Goal: Task Accomplishment & Management: Use online tool/utility

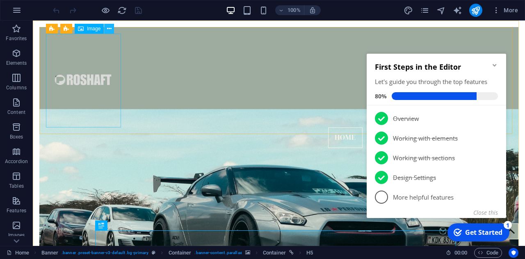
click at [106, 29] on button at bounding box center [109, 29] width 10 height 10
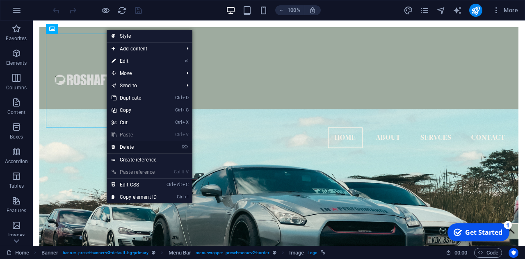
click at [128, 149] on link "⌦ Delete" at bounding box center [134, 147] width 55 height 12
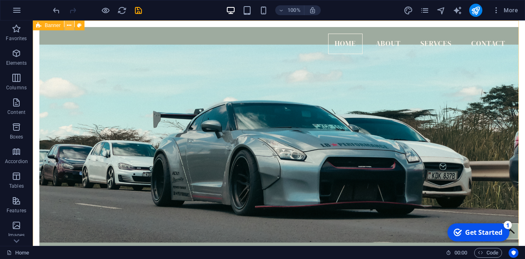
click at [71, 25] on icon at bounding box center [69, 25] width 5 height 9
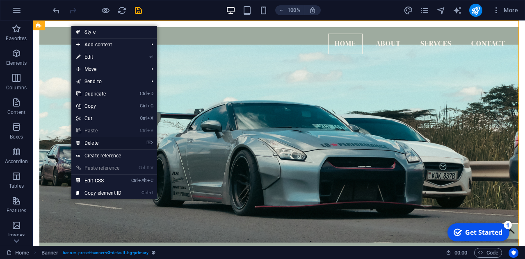
click at [94, 143] on link "⌦ Delete" at bounding box center [98, 143] width 55 height 12
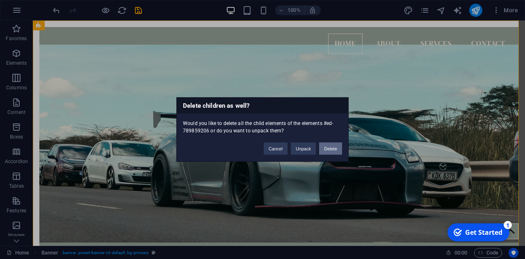
click at [336, 151] on button "Delete" at bounding box center [330, 149] width 23 height 12
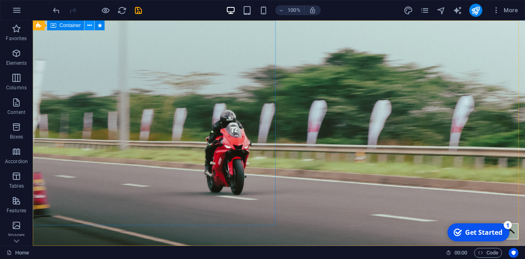
click at [88, 25] on icon at bounding box center [89, 25] width 5 height 9
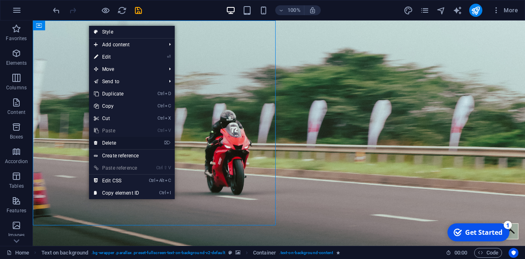
click at [118, 140] on link "⌦ Delete" at bounding box center [116, 143] width 55 height 12
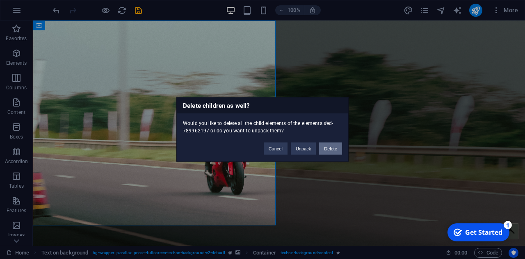
click at [326, 152] on button "Delete" at bounding box center [330, 149] width 23 height 12
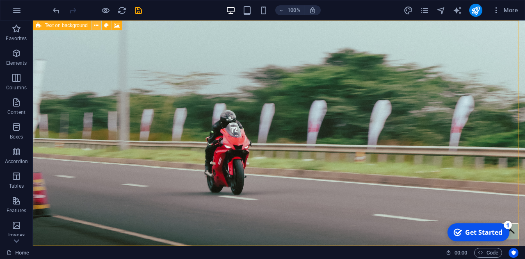
click at [95, 23] on icon at bounding box center [96, 25] width 5 height 9
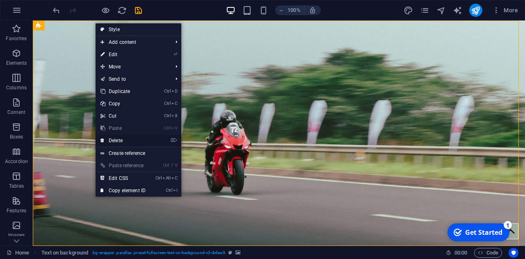
click at [123, 139] on link "⌦ Delete" at bounding box center [123, 140] width 55 height 12
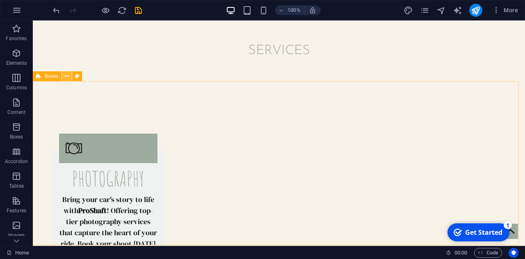
click at [66, 77] on icon at bounding box center [67, 76] width 5 height 9
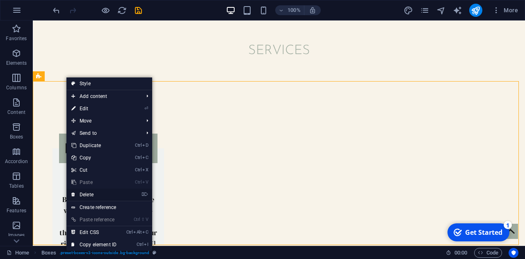
click at [96, 196] on link "⌦ Delete" at bounding box center [93, 195] width 55 height 12
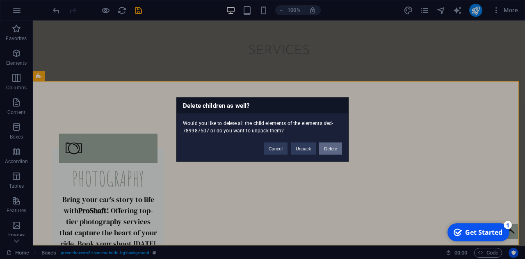
click at [330, 148] on button "Delete" at bounding box center [330, 149] width 23 height 12
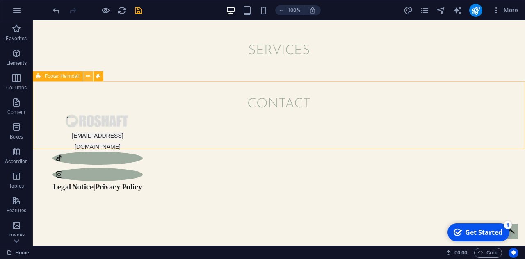
click at [88, 78] on icon at bounding box center [88, 76] width 5 height 9
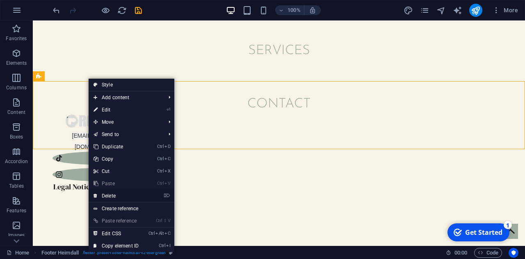
click at [112, 196] on link "⌦ Delete" at bounding box center [116, 196] width 55 height 12
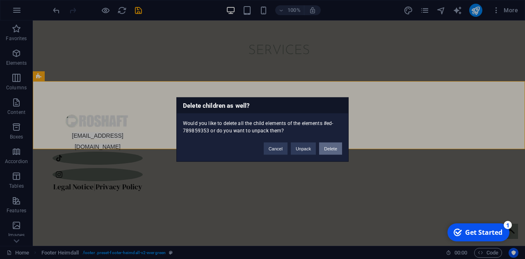
click at [323, 149] on button "Delete" at bounding box center [330, 149] width 23 height 12
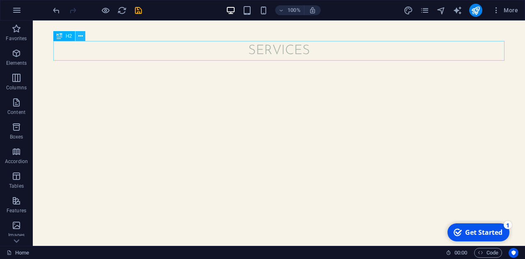
click at [82, 37] on icon at bounding box center [80, 36] width 5 height 9
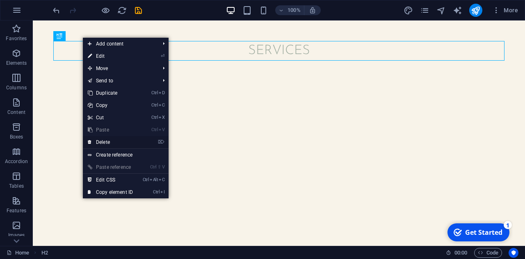
click at [121, 142] on link "⌦ Delete" at bounding box center [110, 142] width 55 height 12
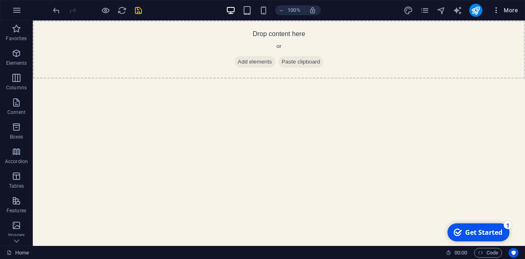
click at [498, 9] on icon "button" at bounding box center [496, 10] width 8 height 8
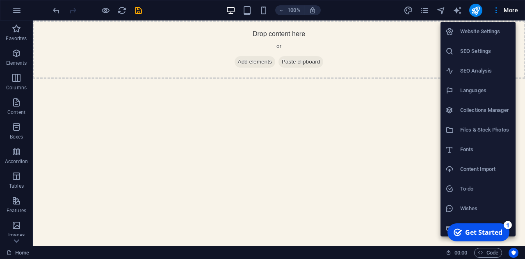
click at [388, 201] on div at bounding box center [262, 129] width 525 height 259
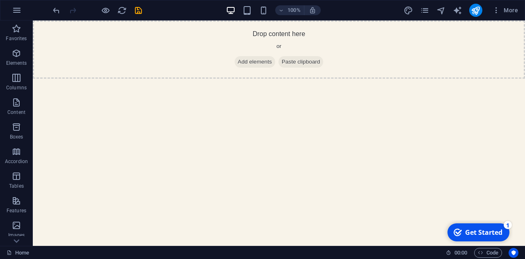
click at [149, 79] on html "Skip to main content Drop content here or Add elements Paste clipboard" at bounding box center [279, 49] width 492 height 58
drag, startPoint x: 171, startPoint y: 120, endPoint x: 382, endPoint y: 226, distance: 235.6
click at [382, 79] on html "Skip to main content Drop content here or Add elements Paste clipboard" at bounding box center [279, 49] width 492 height 58
click at [495, 7] on icon "button" at bounding box center [496, 10] width 8 height 8
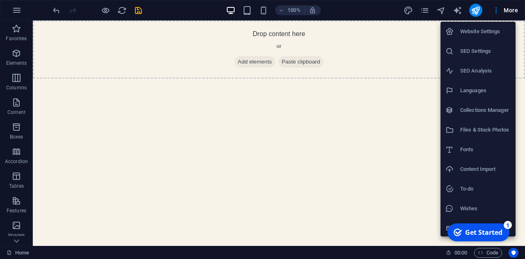
scroll to position [2, 0]
click at [478, 236] on div "Get Started" at bounding box center [483, 232] width 37 height 9
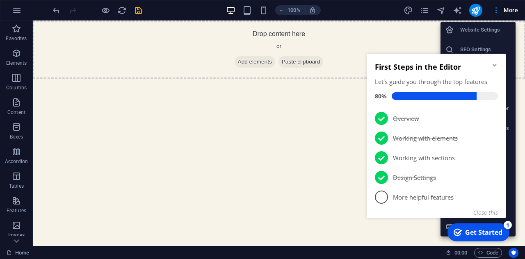
click at [478, 236] on div "Get Started" at bounding box center [483, 232] width 37 height 9
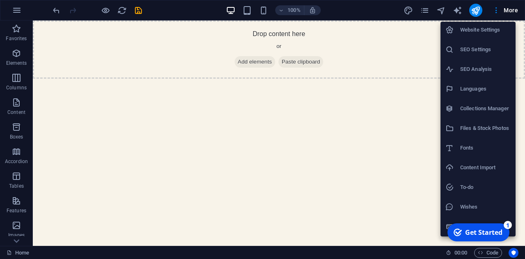
click at [507, 10] on div at bounding box center [262, 129] width 525 height 259
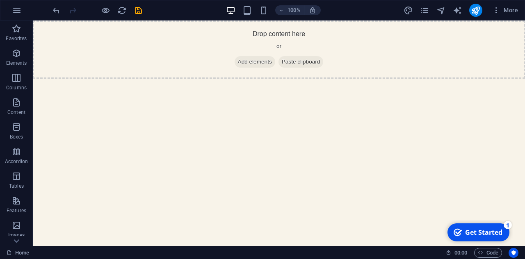
click at [507, 10] on span "More" at bounding box center [505, 10] width 26 height 8
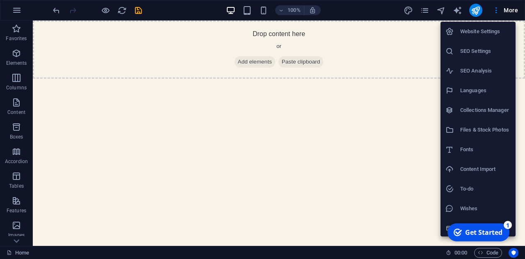
click at [475, 9] on div at bounding box center [262, 129] width 525 height 259
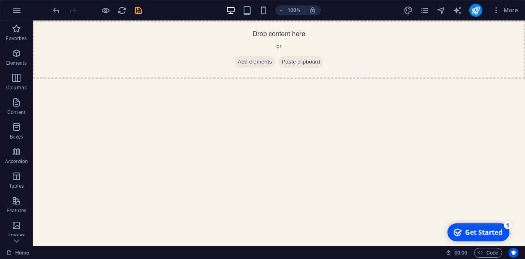
click at [475, 9] on div "Website Settings SEO Settings SEO Analysis Languages Collections Manager Files …" at bounding box center [262, 132] width 525 height 254
click at [475, 9] on icon "publish" at bounding box center [475, 10] width 9 height 9
click at [83, 71] on div "Drop content here or Add elements Paste clipboard" at bounding box center [279, 49] width 492 height 58
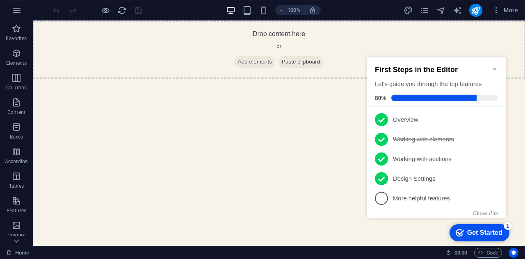
click at [232, 79] on html "Skip to main content Drop content here or Add elements Paste clipboard" at bounding box center [279, 49] width 492 height 58
click at [496, 66] on icon "Minimize checklist" at bounding box center [494, 69] width 7 height 7
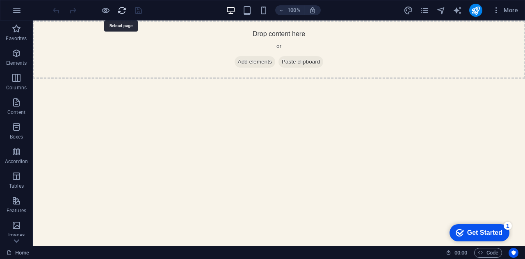
click at [121, 13] on icon "reload" at bounding box center [121, 10] width 9 height 9
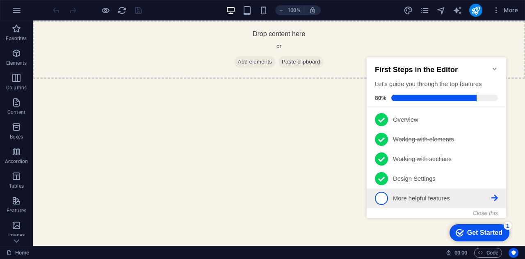
click at [491, 196] on p "More helpful features - incomplete" at bounding box center [442, 198] width 98 height 9
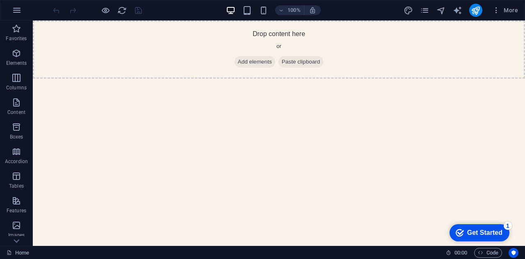
click at [498, 230] on div "Get Started" at bounding box center [484, 232] width 35 height 7
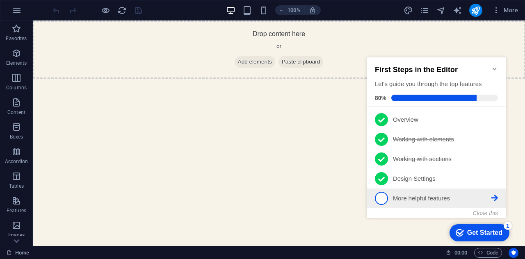
click at [398, 197] on p "More helpful features - incomplete" at bounding box center [442, 198] width 98 height 9
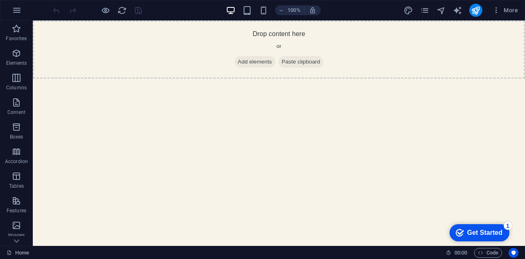
click at [509, 241] on div "checkmark Get Started 1" at bounding box center [479, 232] width 60 height 17
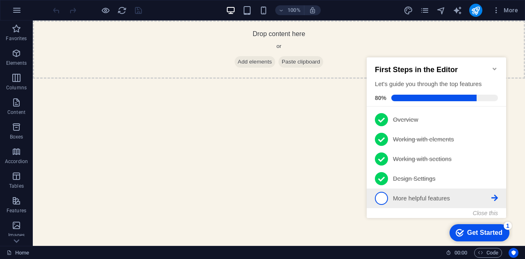
click at [493, 198] on icon at bounding box center [494, 198] width 7 height 7
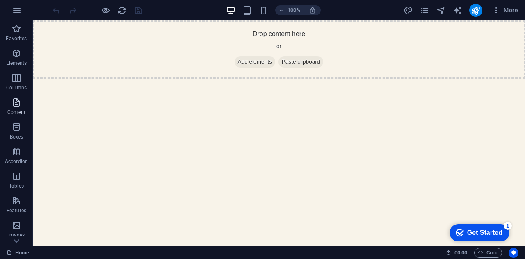
click at [24, 113] on p "Content" at bounding box center [16, 112] width 18 height 7
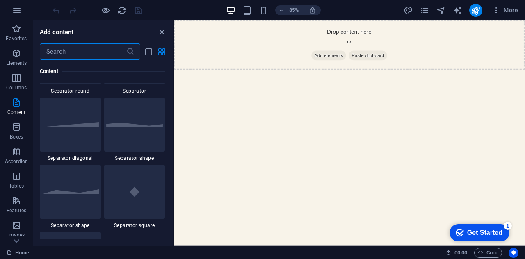
scroll to position [2027, 0]
click at [20, 153] on icon "button" at bounding box center [16, 152] width 10 height 10
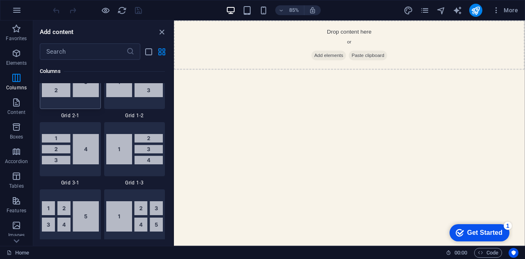
scroll to position [1034, 0]
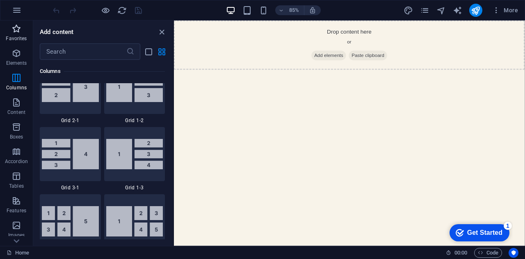
click at [26, 33] on span "Favorites" at bounding box center [16, 34] width 33 height 20
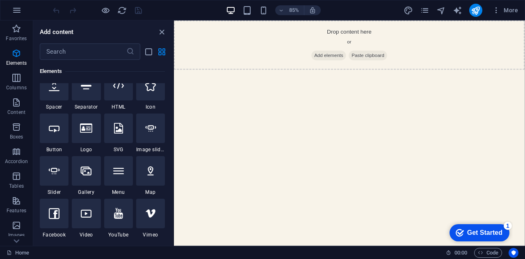
scroll to position [152, 0]
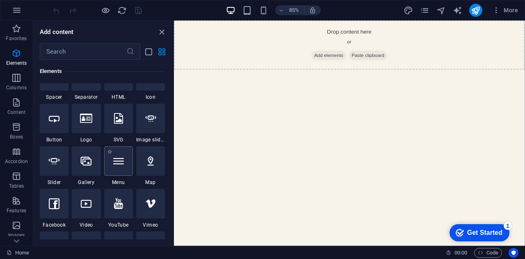
click at [122, 163] on icon at bounding box center [118, 161] width 11 height 11
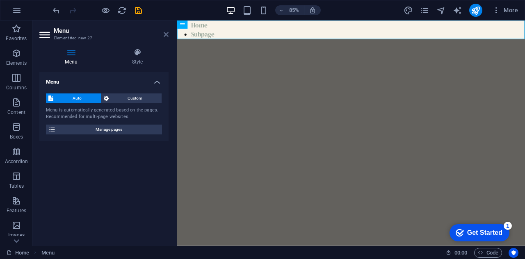
click at [166, 31] on icon at bounding box center [166, 34] width 5 height 7
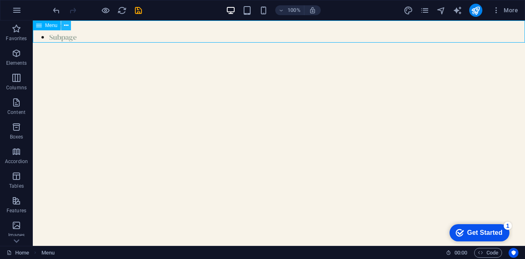
click at [66, 27] on icon at bounding box center [66, 25] width 5 height 9
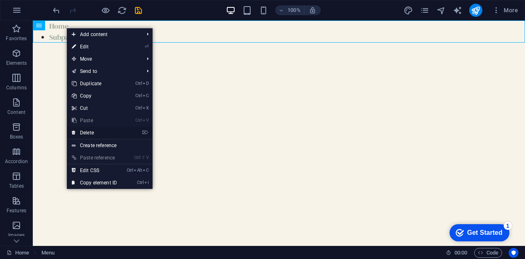
click at [81, 132] on link "⌦ Delete" at bounding box center [94, 133] width 55 height 12
